Goal: Task Accomplishment & Management: Manage account settings

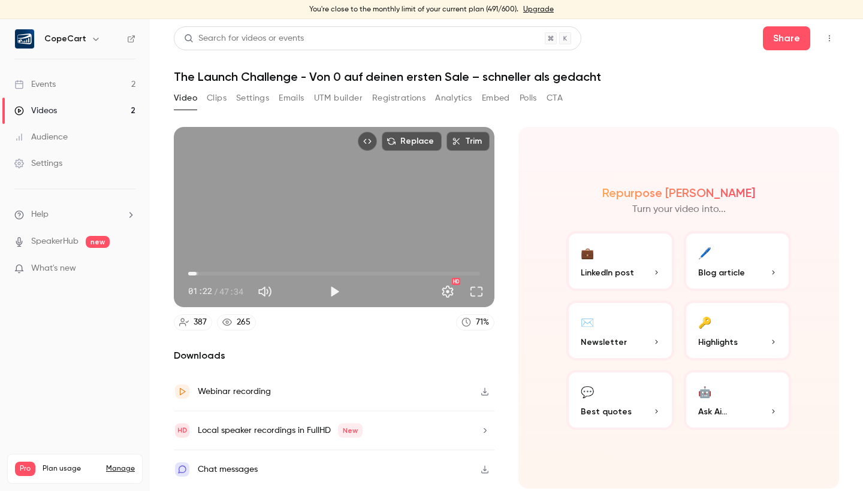
click at [62, 134] on div "Audience" at bounding box center [40, 137] width 53 height 12
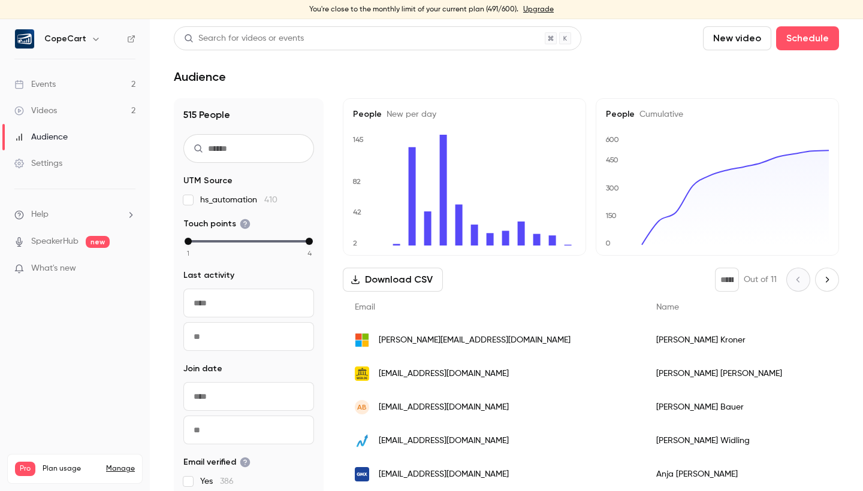
click at [240, 141] on input "text" at bounding box center [248, 148] width 131 height 29
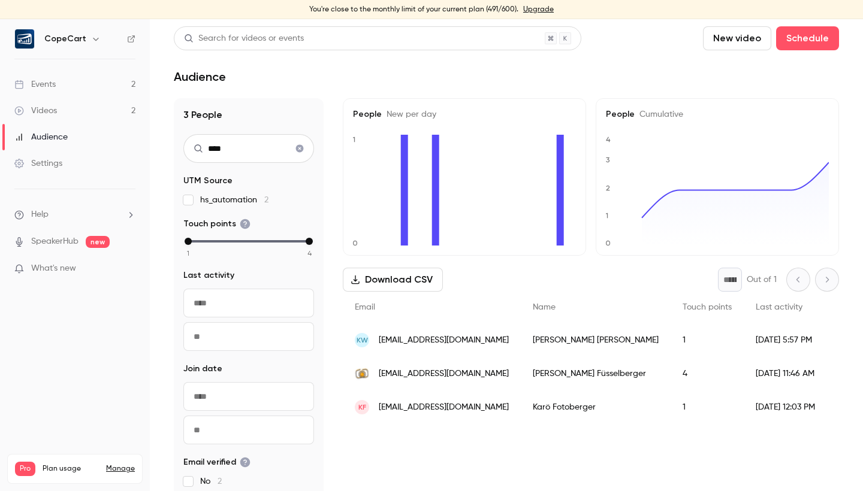
type input "****"
click at [670, 341] on div "1" at bounding box center [706, 340] width 73 height 34
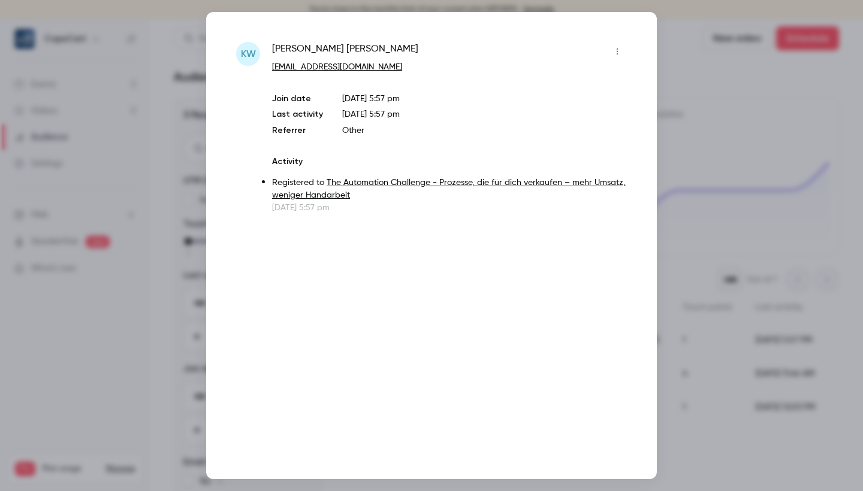
click at [737, 107] on div at bounding box center [431, 245] width 863 height 491
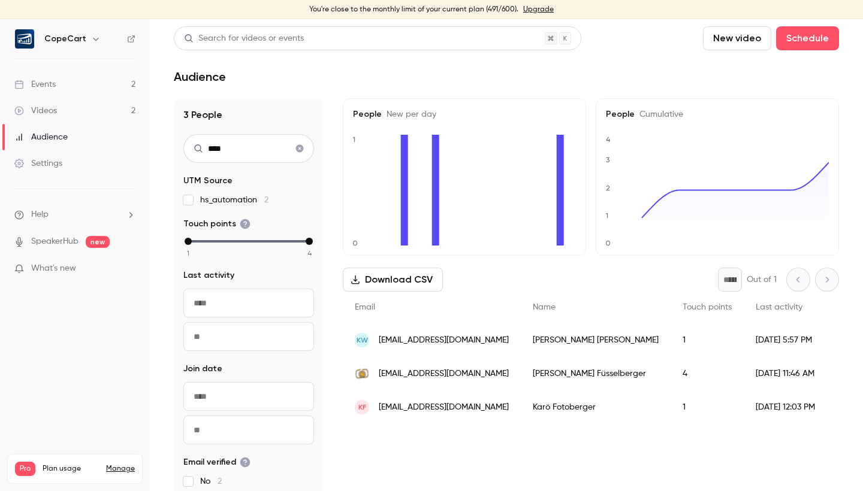
click at [117, 464] on link "Manage" at bounding box center [120, 469] width 29 height 10
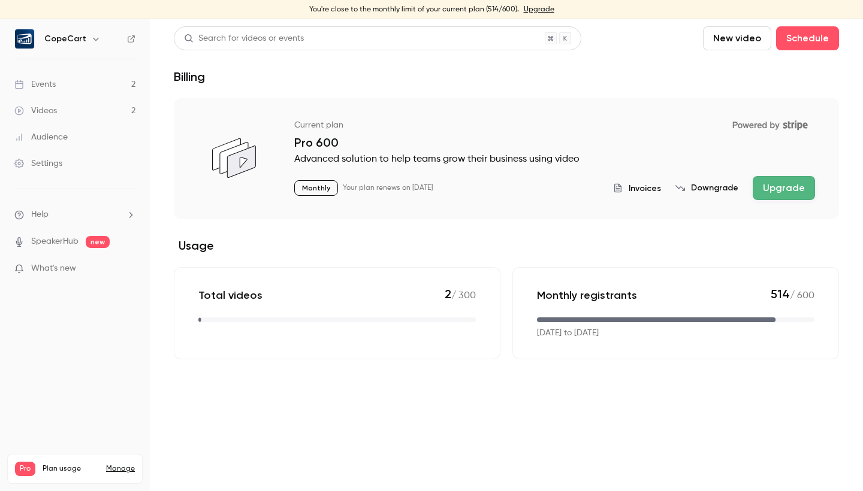
click at [779, 192] on button "Upgrade" at bounding box center [783, 188] width 62 height 24
click at [88, 132] on link "Audience" at bounding box center [75, 137] width 150 height 26
